Goal: Information Seeking & Learning: Check status

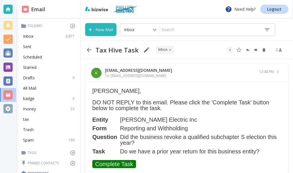
scroll to position [20, 0]
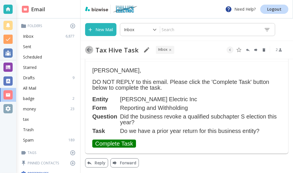
click at [90, 51] on icon "button" at bounding box center [89, 49] width 7 height 7
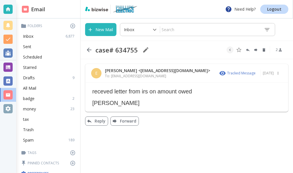
click at [90, 51] on icon "button" at bounding box center [89, 49] width 7 height 7
type input "5"
type input "tra"
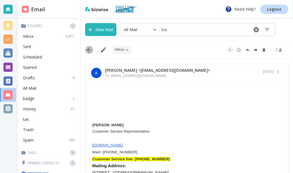
click at [87, 49] on icon "button" at bounding box center [89, 49] width 7 height 7
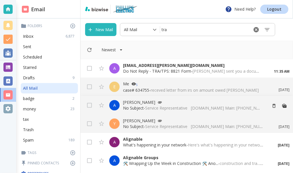
click at [133, 106] on p "No Subject - Service Representative [DOMAIN_NAME] Main: [PHONE_NUMBER] Customer…" at bounding box center [192, 108] width 139 height 6
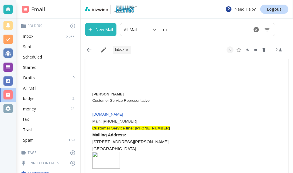
scroll to position [62, 0]
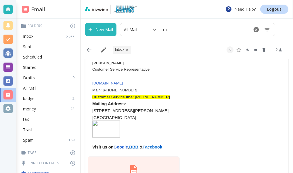
click at [136, 166] on img at bounding box center [134, 169] width 14 height 14
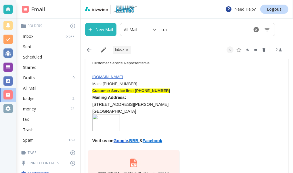
scroll to position [99, 0]
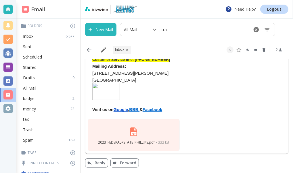
click at [135, 135] on img at bounding box center [134, 132] width 14 height 14
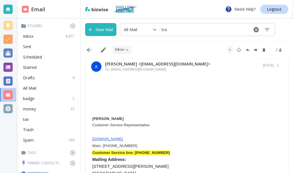
scroll to position [0, 0]
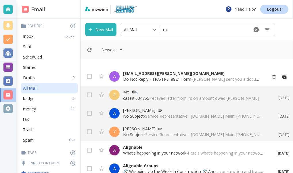
click at [149, 79] on p "Do Not Reply - TRA/TPS: 8821 Form - [PERSON_NAME] sent you a document to review…" at bounding box center [192, 79] width 139 height 6
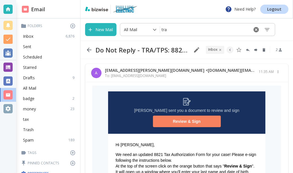
click at [174, 122] on link "Review & Sign" at bounding box center [187, 121] width 66 height 10
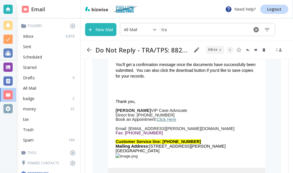
scroll to position [62, 0]
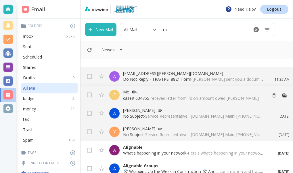
click at [142, 99] on p "case# 634755 - receved letter from irs on amount owed [PERSON_NAME]" at bounding box center [192, 98] width 139 height 6
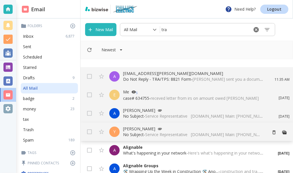
click at [144, 131] on p "[PERSON_NAME]" at bounding box center [192, 129] width 139 height 6
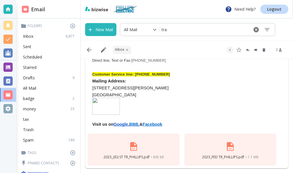
scroll to position [107, 0]
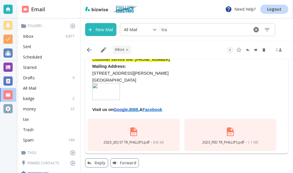
click at [161, 141] on span "• 845 kB" at bounding box center [157, 141] width 13 height 5
click at [229, 137] on img at bounding box center [230, 132] width 14 height 14
